Goal: Task Accomplishment & Management: Manage account settings

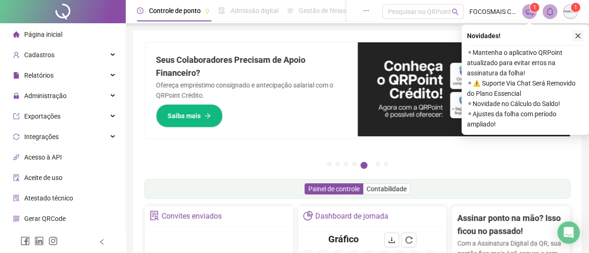
click at [574, 35] on button "button" at bounding box center [577, 35] width 11 height 11
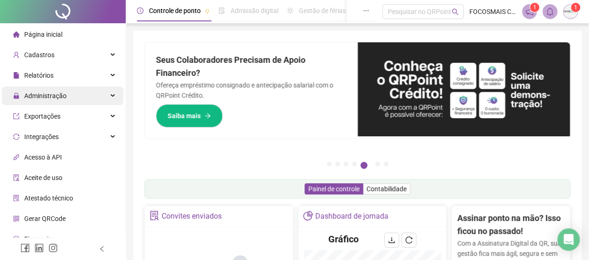
click at [49, 94] on span "Administração" at bounding box center [45, 95] width 42 height 7
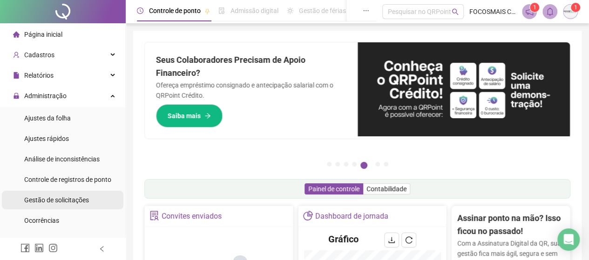
click at [44, 199] on span "Gestão de solicitações" at bounding box center [56, 199] width 65 height 7
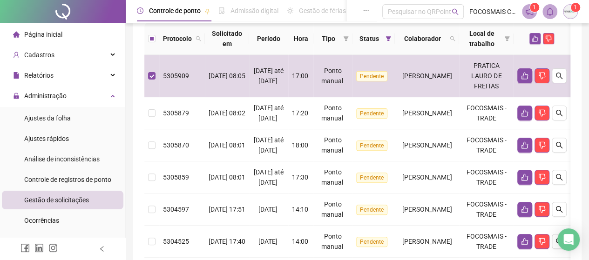
scroll to position [108, 0]
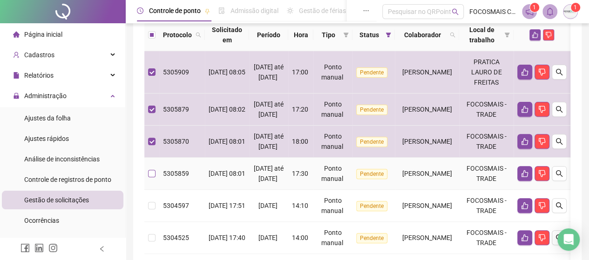
click at [154, 179] on label at bounding box center [151, 174] width 7 height 10
click at [155, 190] on td at bounding box center [151, 174] width 15 height 32
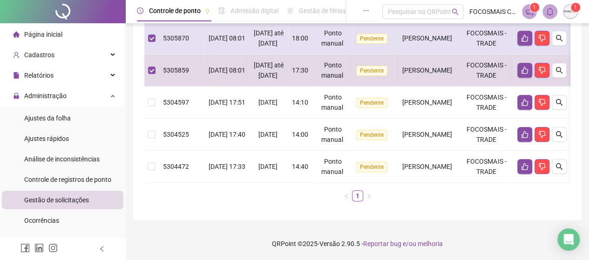
scroll to position [217, 0]
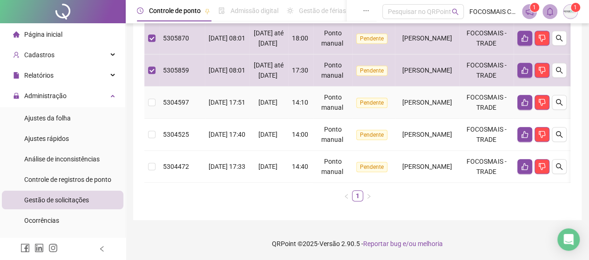
click at [148, 119] on td at bounding box center [151, 103] width 15 height 32
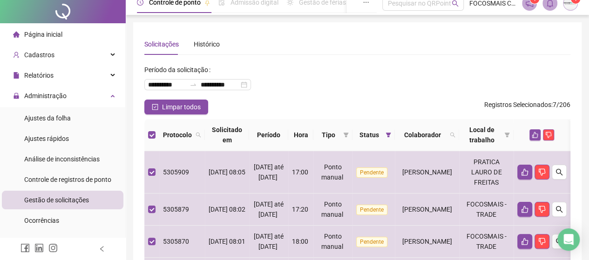
scroll to position [0, 0]
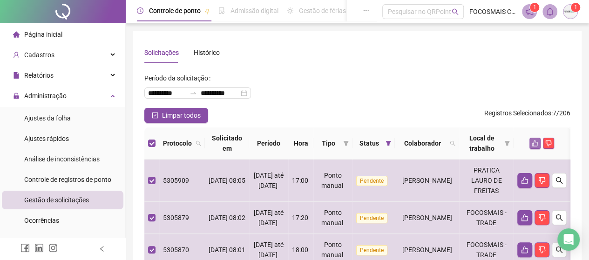
click at [538, 142] on icon "like" at bounding box center [535, 144] width 6 height 6
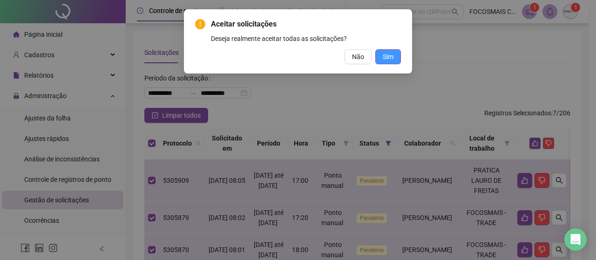
click at [381, 58] on button "Sim" at bounding box center [388, 56] width 26 height 15
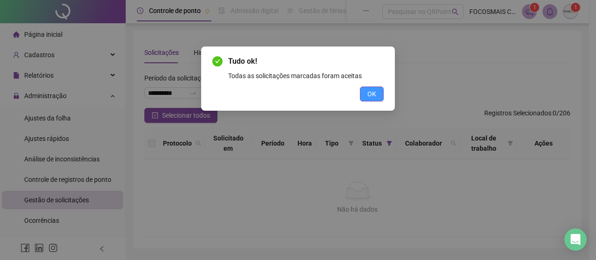
click at [376, 93] on span "OK" at bounding box center [371, 94] width 9 height 10
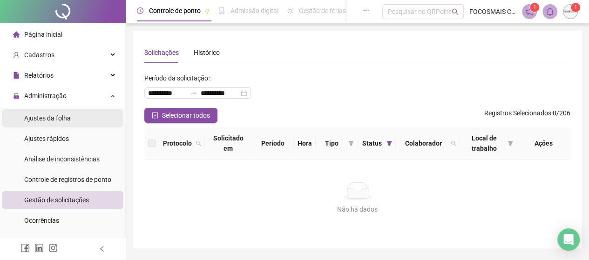
click at [48, 122] on div "Ajustes da folha" at bounding box center [47, 118] width 47 height 19
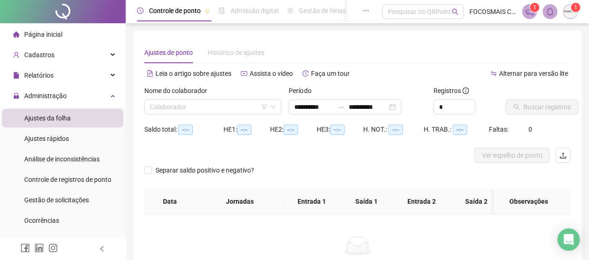
type input "**********"
click at [46, 201] on span "Gestão de solicitações" at bounding box center [56, 199] width 65 height 7
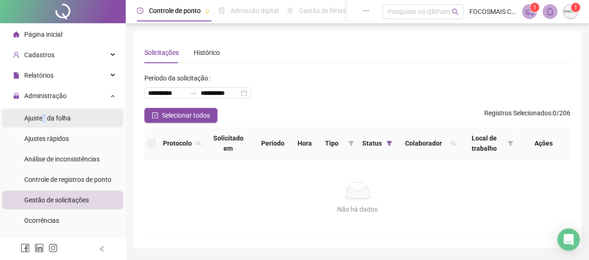
drag, startPoint x: 43, startPoint y: 120, endPoint x: 74, endPoint y: 113, distance: 31.0
click at [43, 120] on span "Ajustes da folha" at bounding box center [47, 118] width 47 height 7
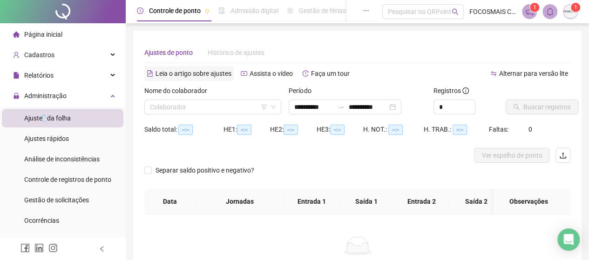
type input "**********"
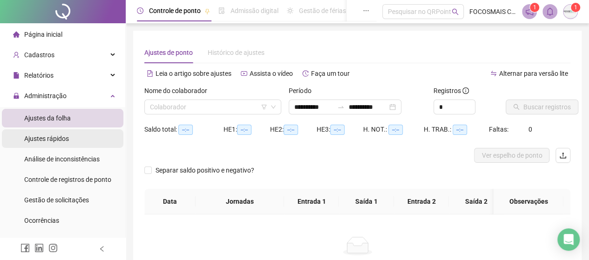
click at [44, 137] on span "Ajustes rápidos" at bounding box center [46, 138] width 45 height 7
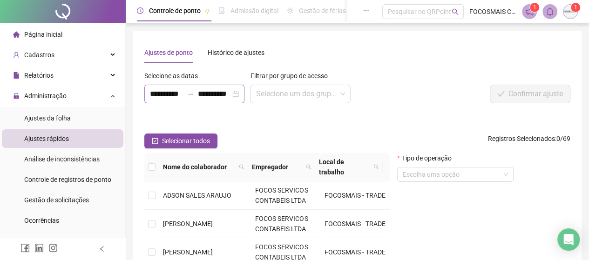
click at [193, 94] on icon "swap-right" at bounding box center [190, 93] width 7 height 7
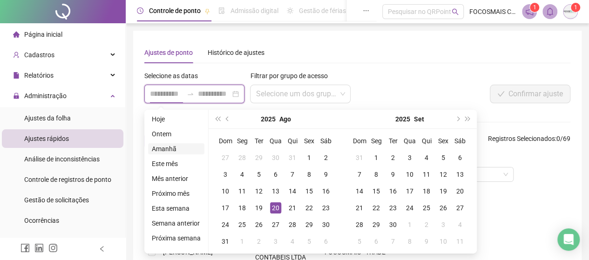
type input "**********"
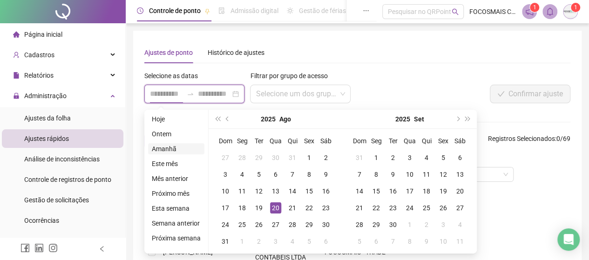
type input "**********"
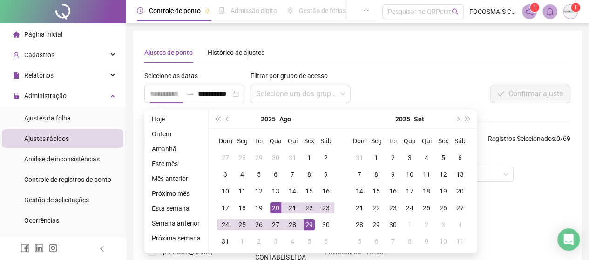
click at [308, 224] on div "29" at bounding box center [309, 224] width 11 height 11
type input "**********"
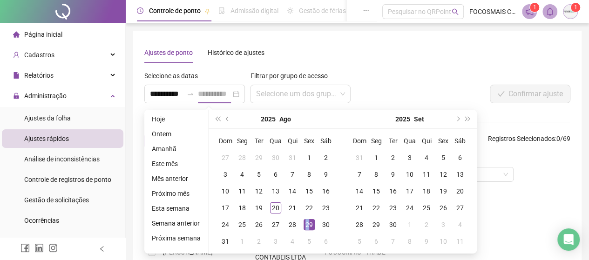
scroll to position [0, 0]
click at [306, 225] on div "29" at bounding box center [309, 224] width 11 height 11
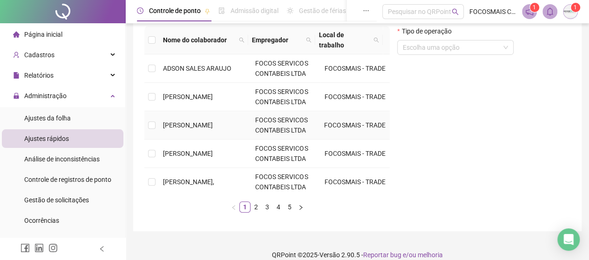
scroll to position [138, 0]
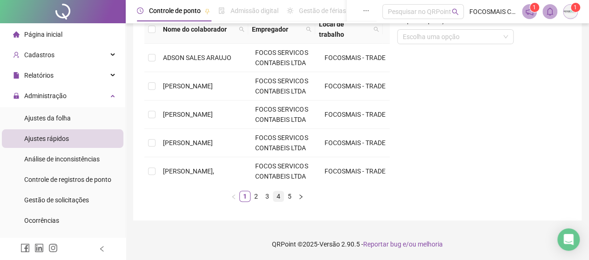
click at [278, 196] on link "4" at bounding box center [278, 196] width 10 height 10
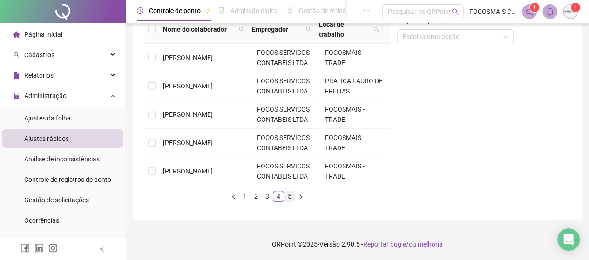
click at [289, 194] on link "5" at bounding box center [289, 196] width 10 height 10
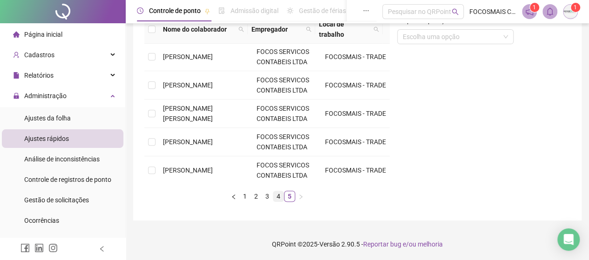
click at [277, 200] on link "4" at bounding box center [278, 196] width 10 height 10
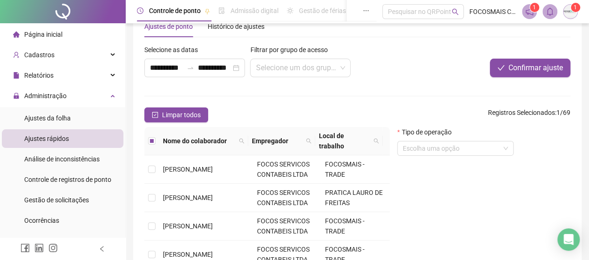
scroll to position [0, 0]
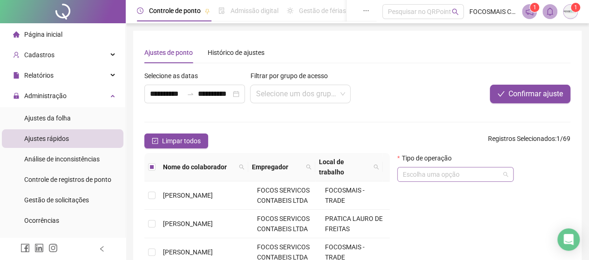
click at [485, 177] on input "search" at bounding box center [451, 175] width 97 height 14
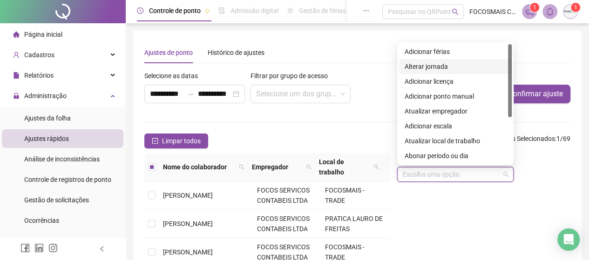
click at [437, 68] on div "Alterar jornada" at bounding box center [455, 66] width 101 height 10
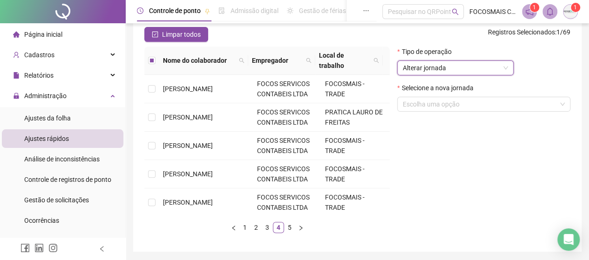
scroll to position [108, 0]
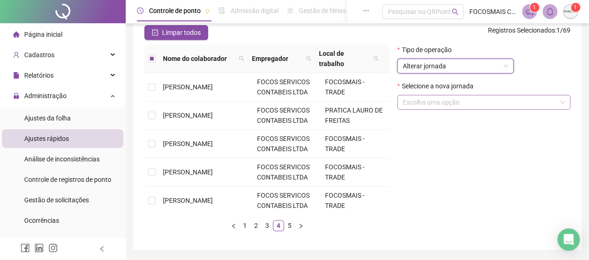
click at [479, 108] on input "search" at bounding box center [480, 102] width 154 height 14
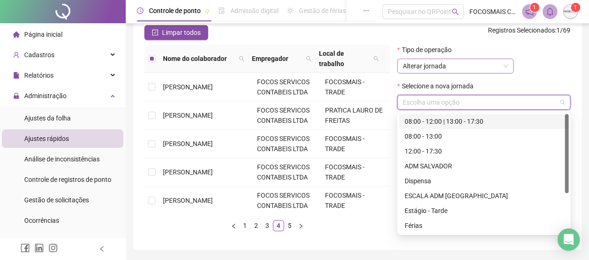
click at [474, 64] on span "Alterar jornada" at bounding box center [455, 66] width 105 height 14
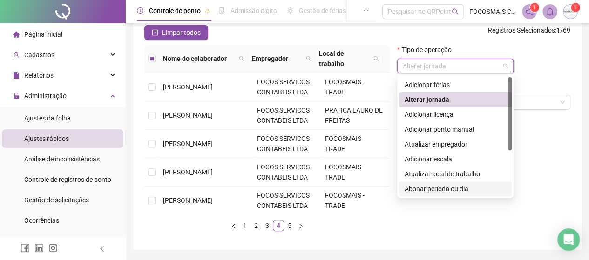
click at [446, 187] on div "Abonar período ou dia" at bounding box center [455, 189] width 101 height 10
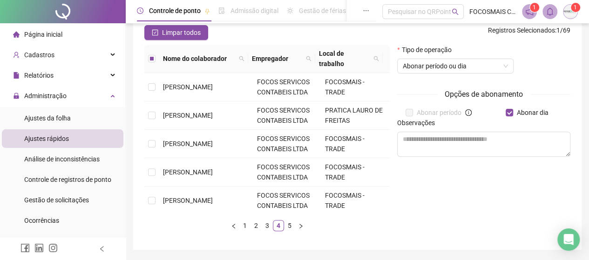
click at [476, 128] on div "Observações" at bounding box center [483, 125] width 173 height 14
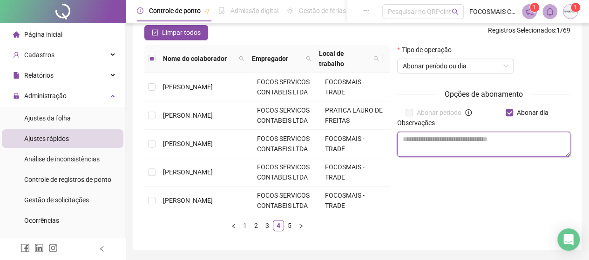
click at [446, 147] on textarea at bounding box center [483, 144] width 173 height 25
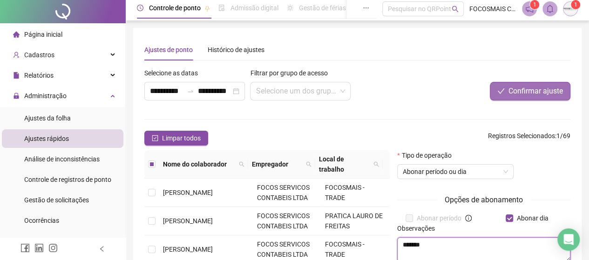
scroll to position [0, 0]
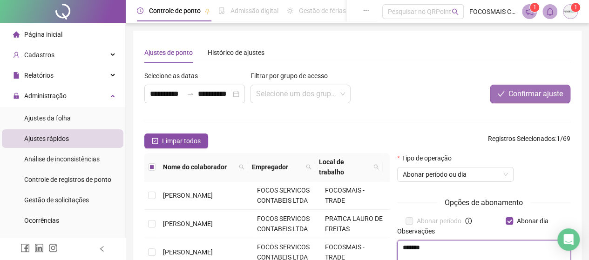
type textarea "*******"
click at [537, 99] on span "Confirmar ajuste" at bounding box center [535, 93] width 54 height 11
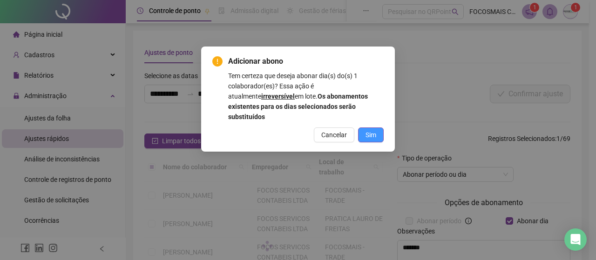
click at [364, 128] on button "Sim" at bounding box center [371, 135] width 26 height 15
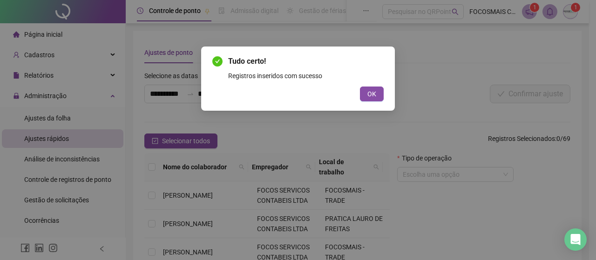
click at [362, 94] on button "OK" at bounding box center [372, 94] width 24 height 15
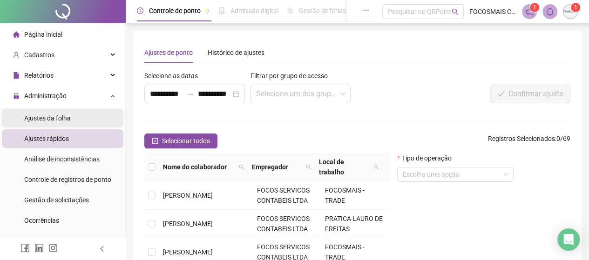
click at [55, 117] on span "Ajustes da folha" at bounding box center [47, 118] width 47 height 7
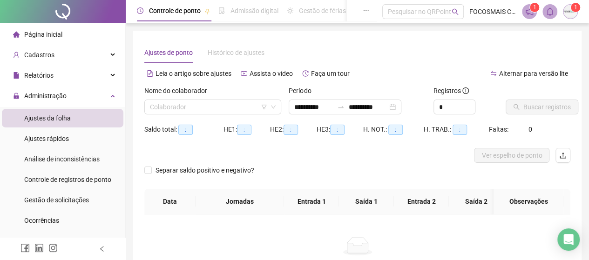
type input "**********"
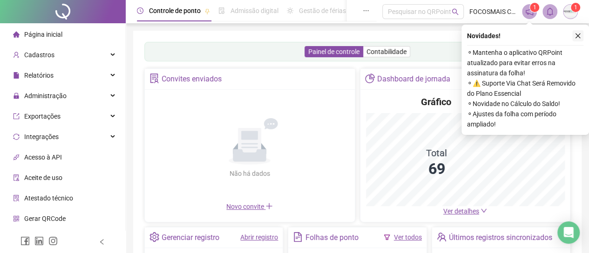
click at [581, 37] on button "button" at bounding box center [577, 35] width 11 height 11
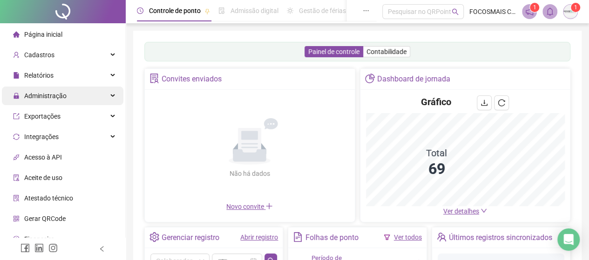
click at [61, 95] on span "Administração" at bounding box center [45, 95] width 42 height 7
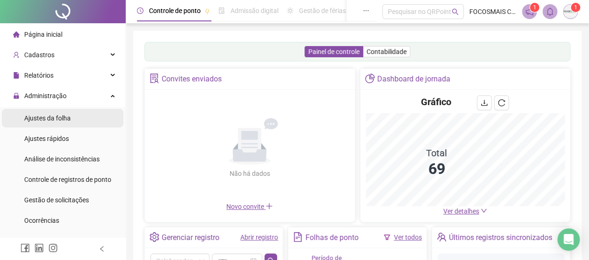
click at [66, 121] on span "Ajustes da folha" at bounding box center [47, 118] width 47 height 7
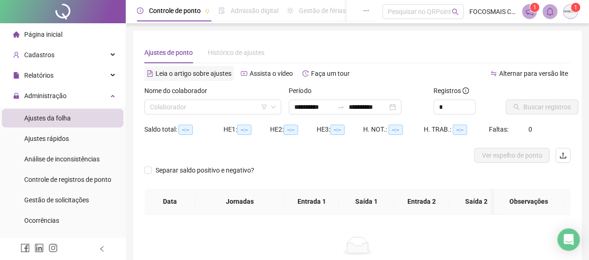
type input "**********"
click at [186, 108] on input "search" at bounding box center [208, 107] width 117 height 14
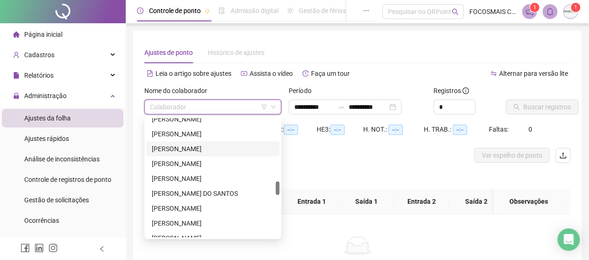
scroll to position [652, 0]
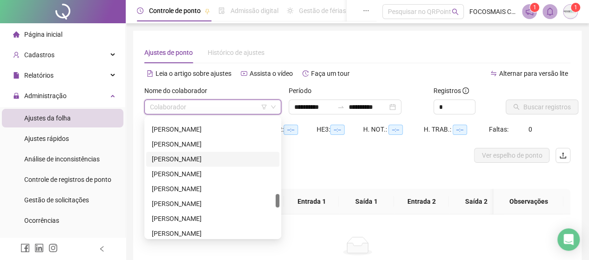
click at [197, 161] on div "[PERSON_NAME]" at bounding box center [213, 159] width 122 height 10
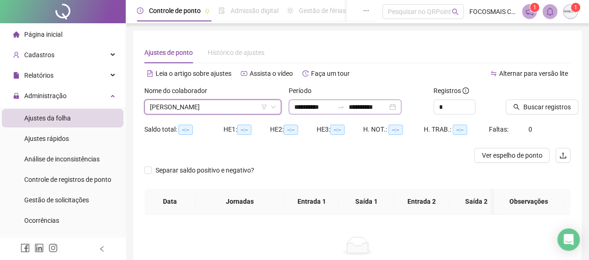
click at [344, 106] on icon "swap-right" at bounding box center [340, 106] width 7 height 7
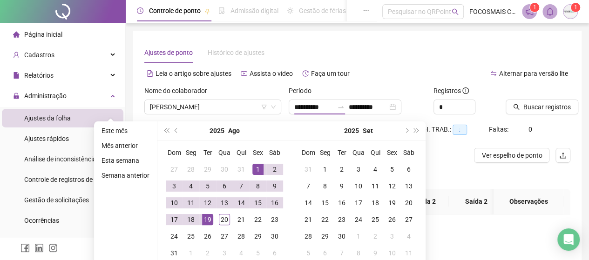
click at [182, 131] on div "2025 Ago" at bounding box center [224, 130] width 85 height 19
click at [173, 132] on button "prev-year" at bounding box center [176, 130] width 10 height 19
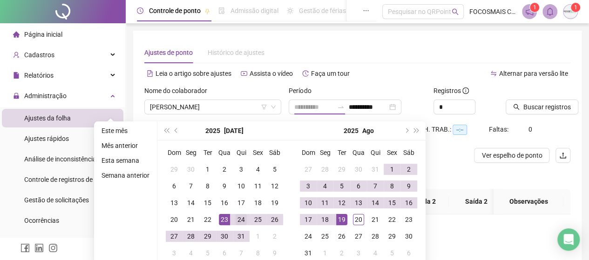
type input "**********"
click at [241, 219] on div "24" at bounding box center [241, 219] width 11 height 11
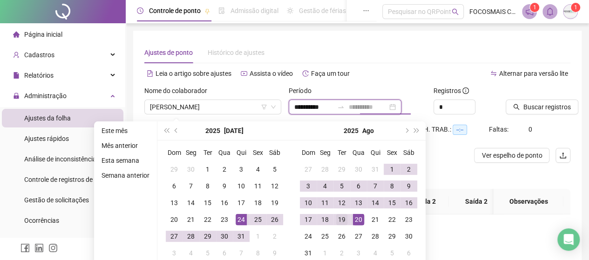
type input "**********"
click at [344, 220] on div "19" at bounding box center [341, 219] width 11 height 11
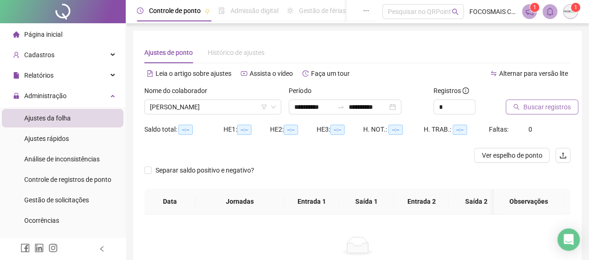
click at [546, 108] on span "Buscar registros" at bounding box center [546, 107] width 47 height 10
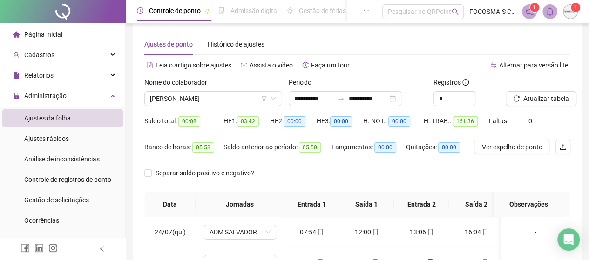
scroll to position [0, 0]
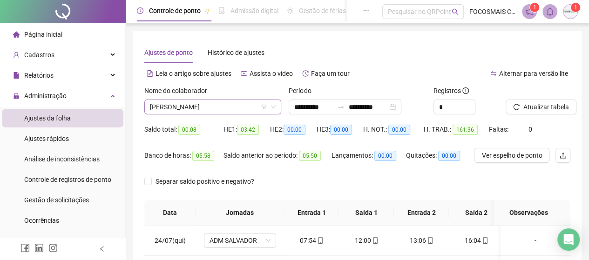
click at [192, 103] on span "MARCELINO APOSTOLO DOS SANTOS JUNIOR" at bounding box center [213, 107] width 126 height 14
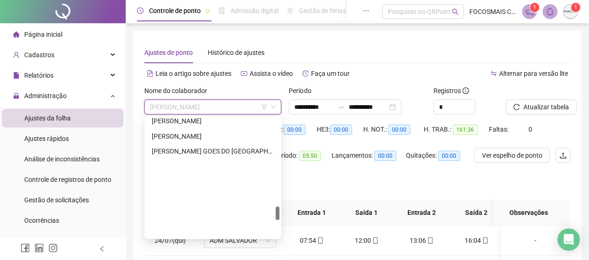
scroll to position [760, 0]
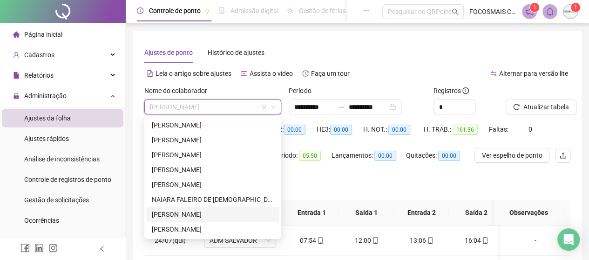
click at [195, 212] on div "NEREIDE SILVA DE ALMEIDA SENA" at bounding box center [213, 214] width 122 height 10
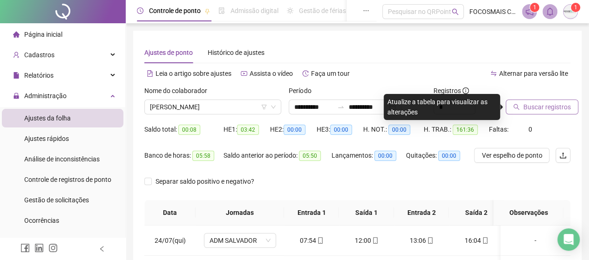
click at [520, 105] on button "Buscar registros" at bounding box center [542, 107] width 73 height 15
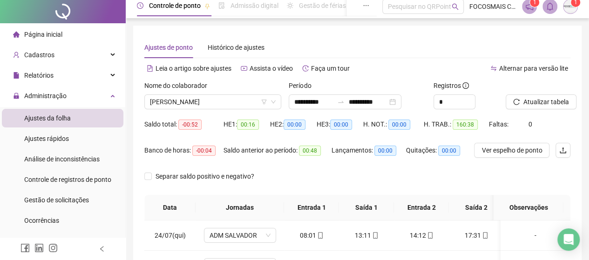
scroll to position [0, 0]
